Goal: Task Accomplishment & Management: Use online tool/utility

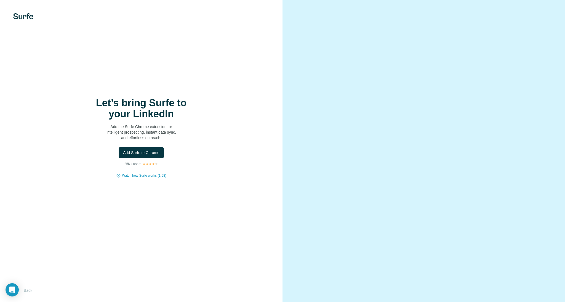
click at [131, 140] on p "Add the Surfe Chrome extension for intelligent prospecting, instant data sync, …" at bounding box center [141, 132] width 110 height 17
click at [133, 147] on div "Let’s bring Surfe to your LinkedIn Add the Surfe Chrome extension for intellige…" at bounding box center [141, 137] width 261 height 81
click at [133, 148] on button "Add Surfe to Chrome" at bounding box center [141, 152] width 45 height 11
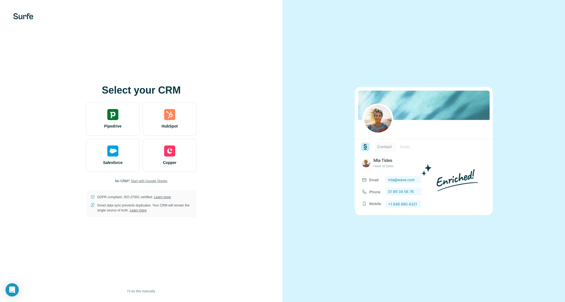
click at [133, 181] on span "Start with Google Sheets" at bounding box center [149, 181] width 37 height 5
